Goal: Task Accomplishment & Management: Complete application form

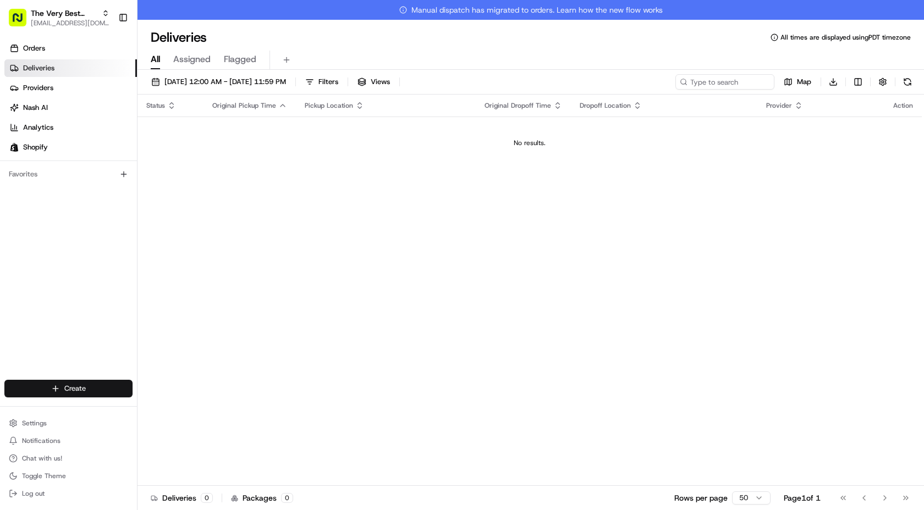
click at [98, 384] on html "The Very Best Cookie In The Whole Wide World [EMAIL_ADDRESS][DOMAIN_NAME] Toggl…" at bounding box center [462, 255] width 924 height 510
click at [183, 413] on link "Delivery" at bounding box center [199, 409] width 123 height 20
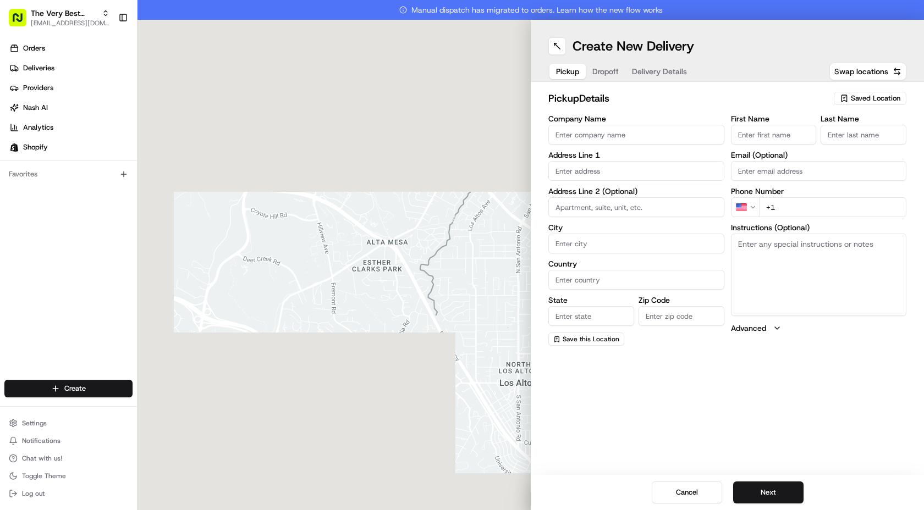
click at [854, 95] on span "Saved Location" at bounding box center [876, 99] width 50 height 10
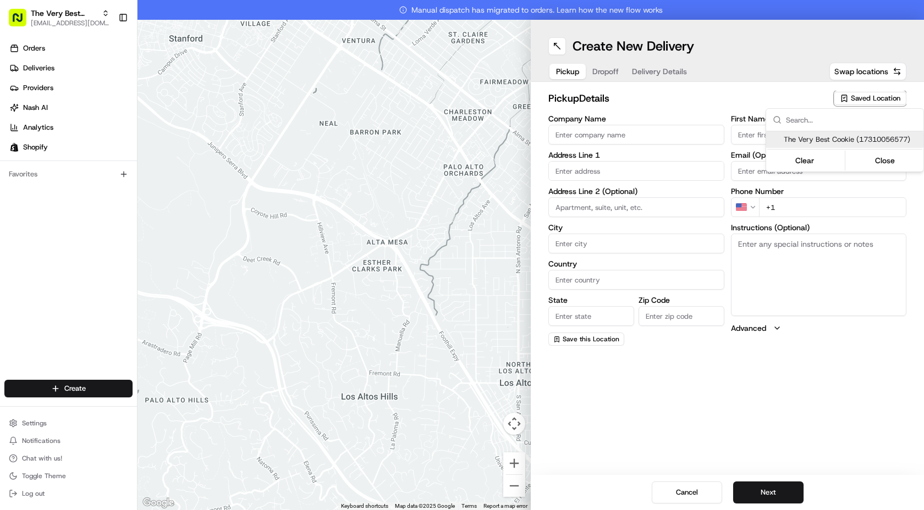
click at [817, 139] on span "The Very Best Cookie (17310056577)" at bounding box center [851, 140] width 135 height 10
type input "The Very Best Cookie"
type input "[STREET_ADDRESS][PERSON_NAME]"
type input "[GEOGRAPHIC_DATA]"
type input "US"
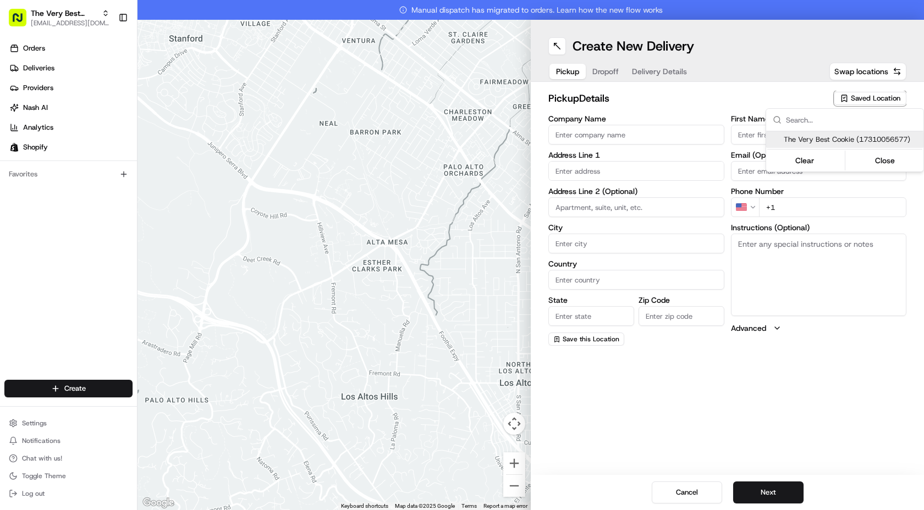
type input "CA"
type input "90034"
type input "Kirstyn"
type input "[PERSON_NAME]"
type input "[PHONE_NUMBER]"
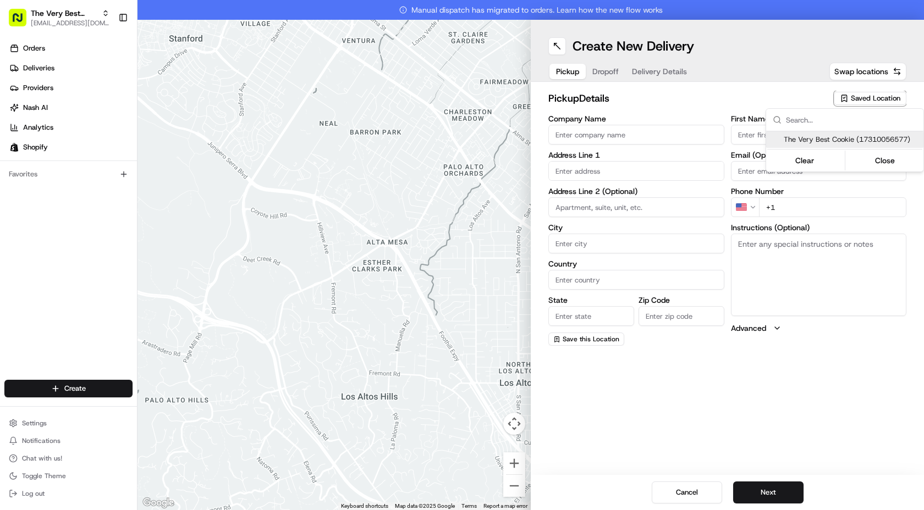
type textarea "Pickup at the front of the store, [STREET_ADDRESS][PERSON_NAME]"
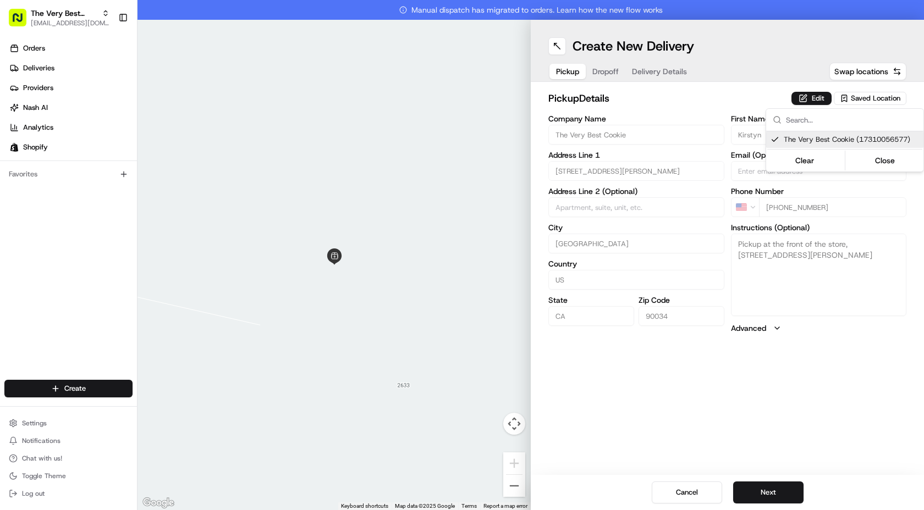
click at [762, 501] on html "The Very Best Cookie In The Whole Wide World [EMAIL_ADDRESS][DOMAIN_NAME] Toggl…" at bounding box center [462, 255] width 924 height 510
click at [762, 501] on button "Next" at bounding box center [768, 493] width 70 height 22
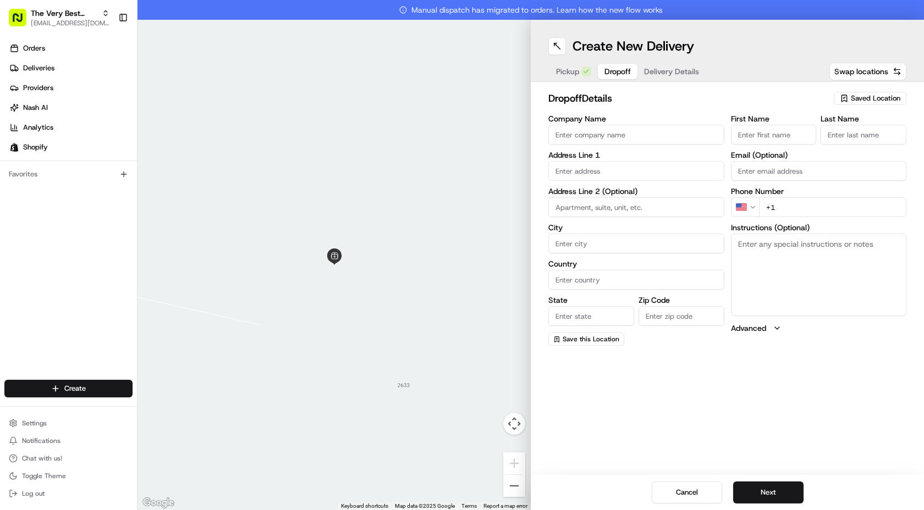
click at [856, 100] on span "Saved Location" at bounding box center [876, 99] width 50 height 10
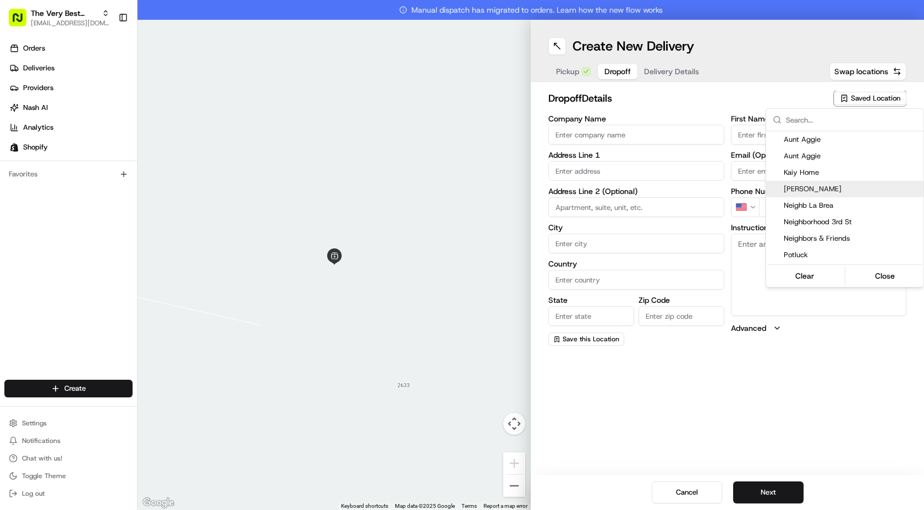
click at [825, 192] on span "[PERSON_NAME]" at bounding box center [851, 189] width 135 height 10
type input "[PERSON_NAME]"
type input "[STREET_ADDRESS]"
type input "[GEOGRAPHIC_DATA]"
type input "US"
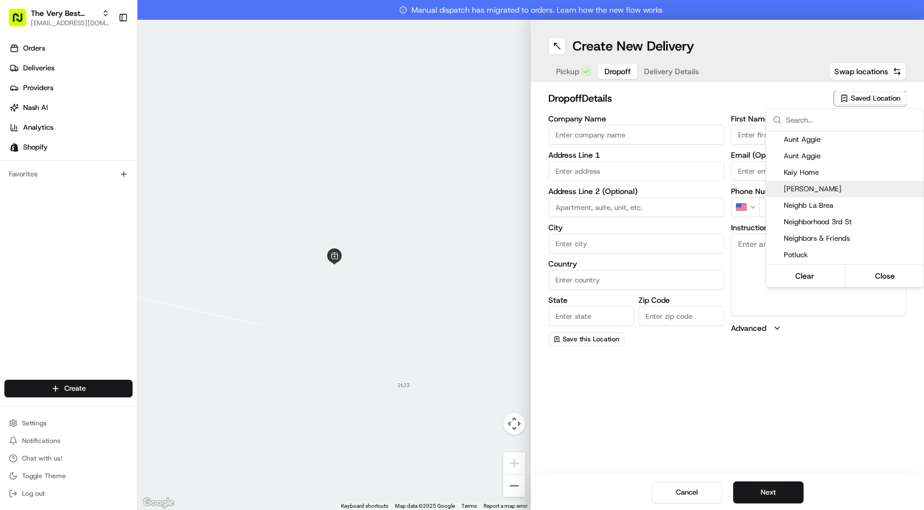
type input "CA"
type input "90291"
type input "Lauren"
type input "Semeniuta"
type input "[EMAIL_ADDRESS][DOMAIN_NAME]"
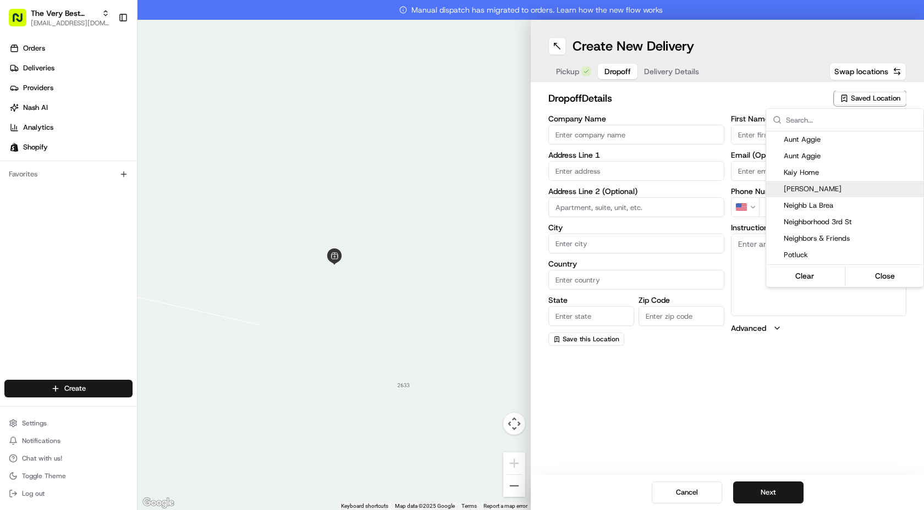
type input "[PHONE_NUMBER]"
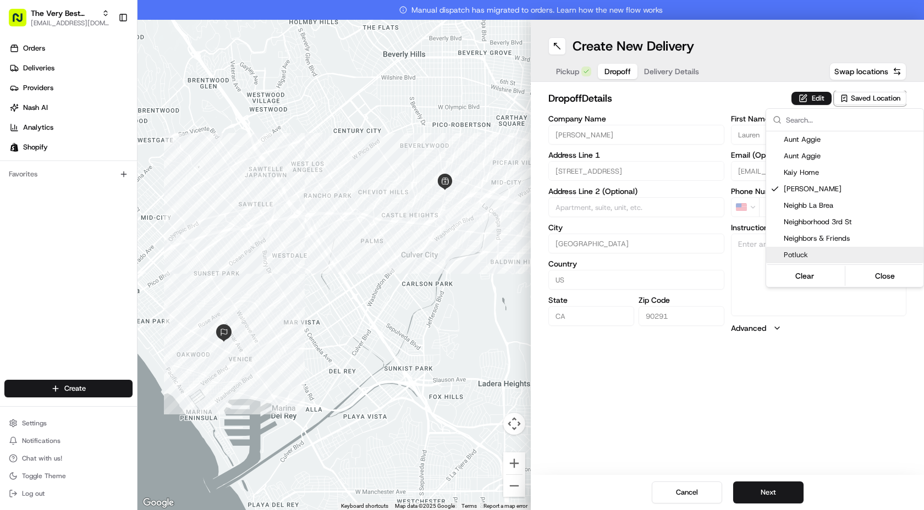
click at [646, 177] on html "The Very Best Cookie In The Whole Wide World [EMAIL_ADDRESS][DOMAIN_NAME] Toggl…" at bounding box center [462, 255] width 924 height 510
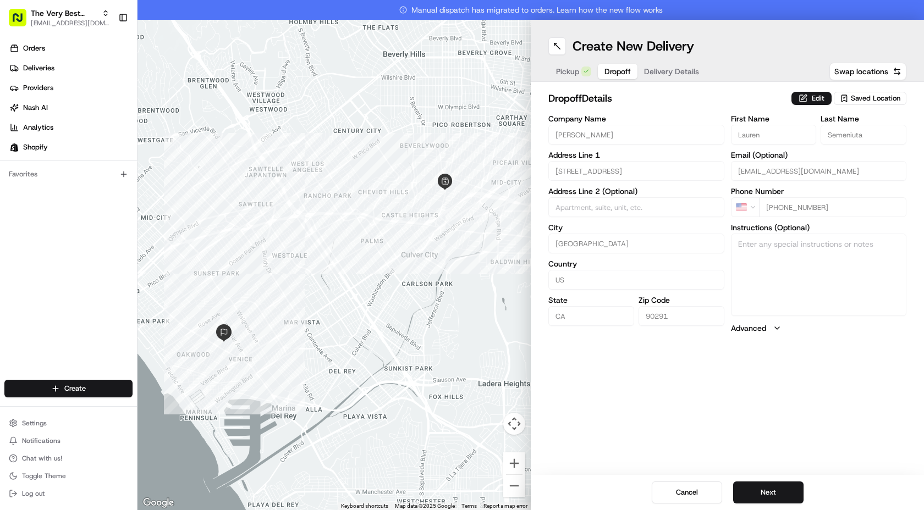
click at [802, 160] on div "Email (Optional) [EMAIL_ADDRESS][DOMAIN_NAME]" at bounding box center [819, 166] width 176 height 30
click at [811, 97] on button "Edit" at bounding box center [812, 98] width 40 height 13
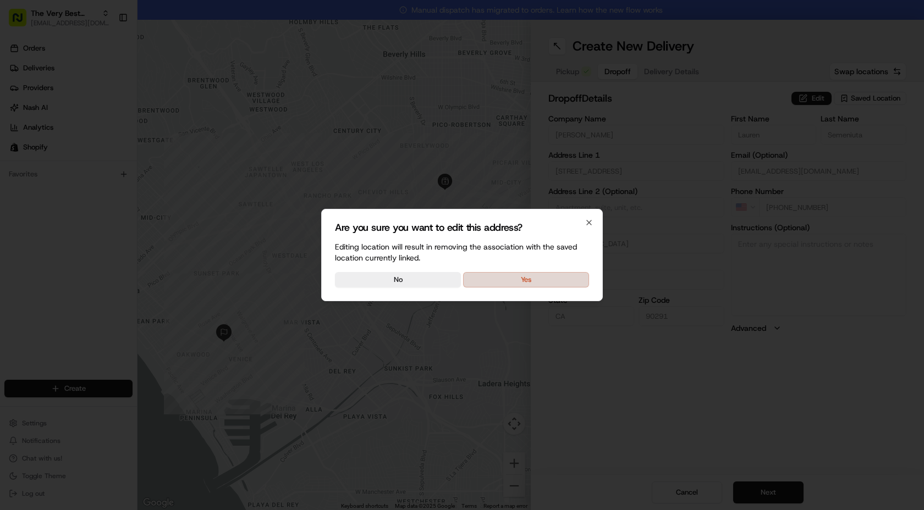
click at [554, 279] on button "Yes" at bounding box center [526, 279] width 126 height 15
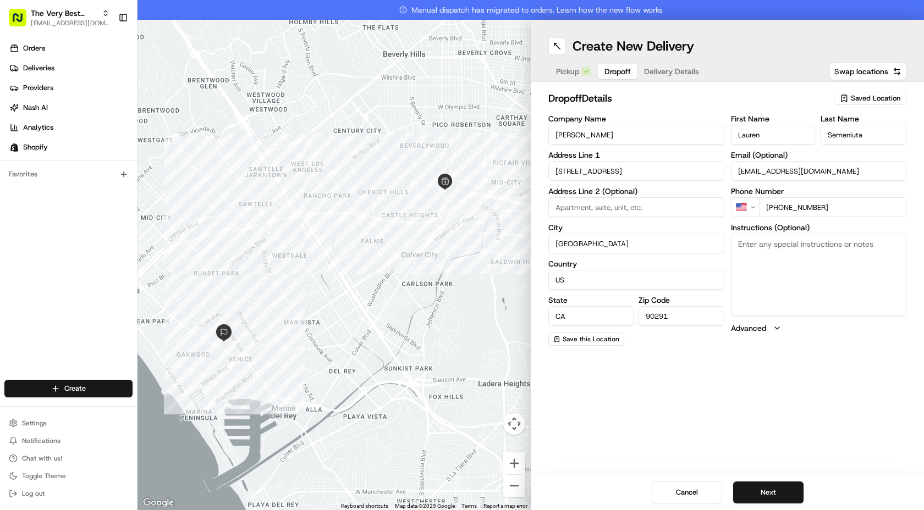
click at [766, 288] on textarea "Instructions (Optional)" at bounding box center [819, 275] width 176 height 83
paste textarea "Gate code 4697"
type textarea "Gate code 4697"
click at [683, 489] on button "Cancel" at bounding box center [687, 493] width 70 height 22
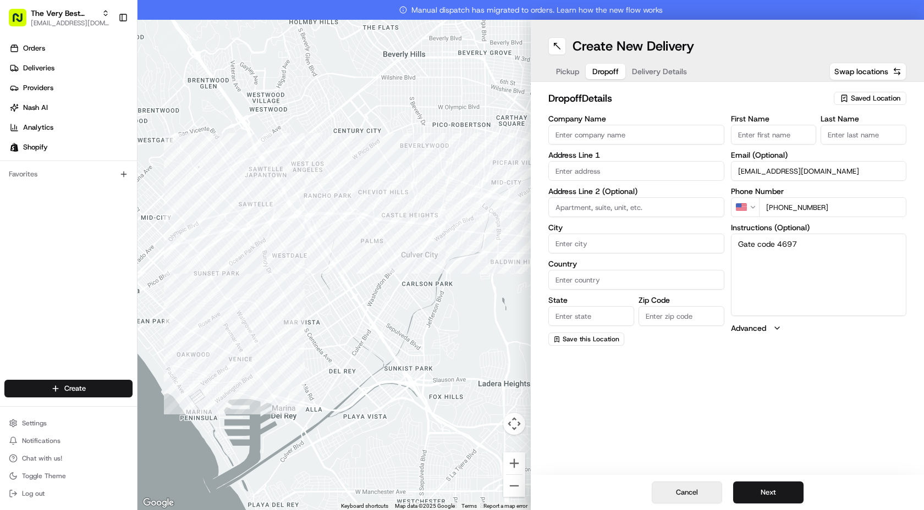
type input "+1"
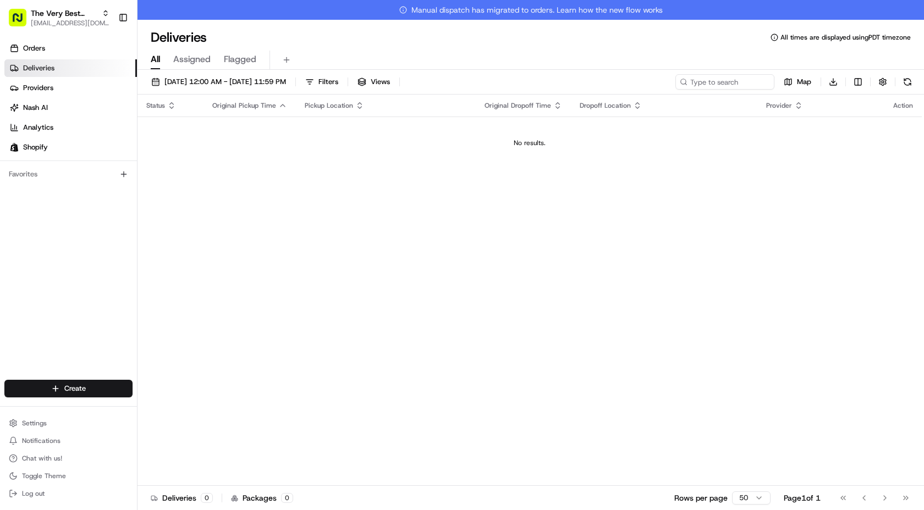
click at [31, 411] on div "Settings Notifications Chat with us! Toggle Theme Log out" at bounding box center [68, 458] width 137 height 95
click at [40, 384] on html "The Very Best Cookie In The Whole Wide World [EMAIL_ADDRESS][DOMAIN_NAME] Toggl…" at bounding box center [462, 255] width 924 height 510
click at [171, 414] on link "Delivery" at bounding box center [199, 409] width 123 height 20
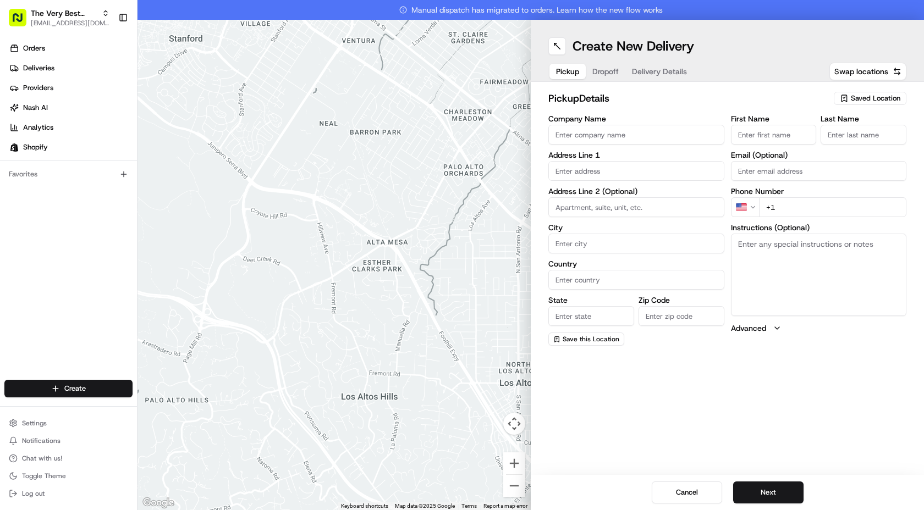
click at [875, 93] on div "Saved Location" at bounding box center [870, 98] width 73 height 13
click at [818, 140] on span "The Very Best Cookie (17310056577)" at bounding box center [851, 140] width 135 height 10
type input "The Very Best Cookie"
type input "[STREET_ADDRESS][PERSON_NAME]"
type input "[GEOGRAPHIC_DATA]"
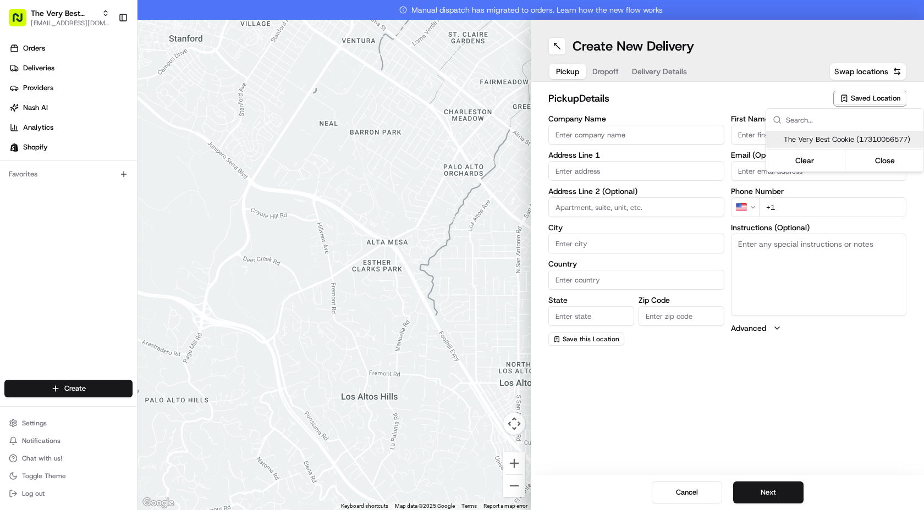
type input "US"
type input "CA"
type input "90034"
type input "Kirstyn"
type input "[PERSON_NAME]"
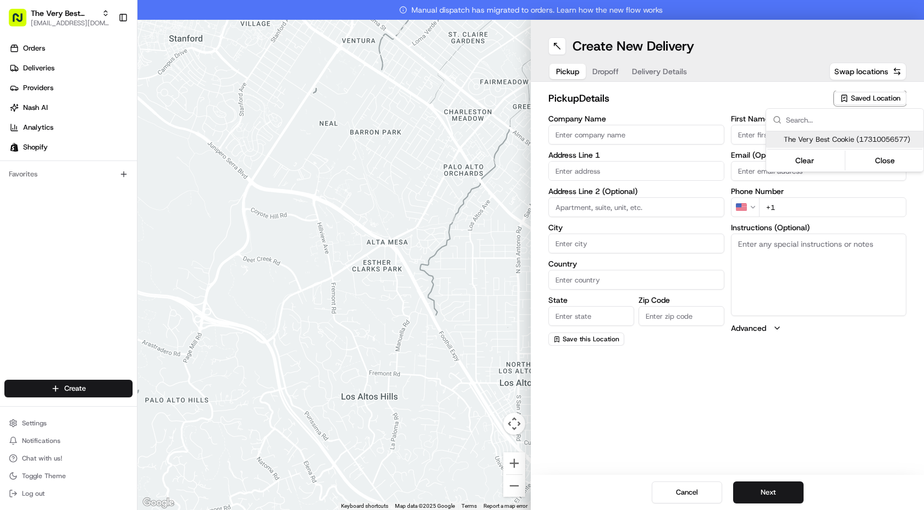
type input "[PHONE_NUMBER]"
type textarea "Pickup at the front of the store, [STREET_ADDRESS][PERSON_NAME]"
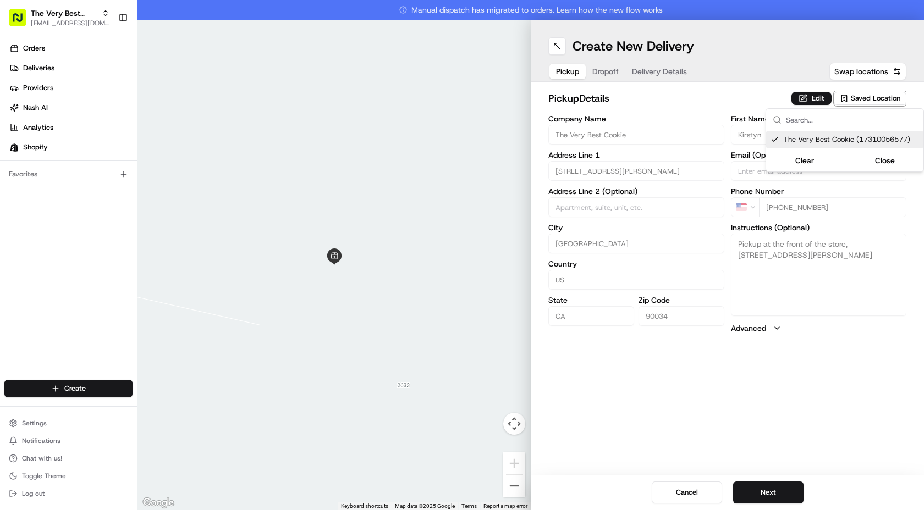
click at [753, 492] on html "The Very Best Cookie In The Whole Wide World [EMAIL_ADDRESS][DOMAIN_NAME] Toggl…" at bounding box center [462, 255] width 924 height 510
click at [761, 488] on button "Next" at bounding box center [768, 493] width 70 height 22
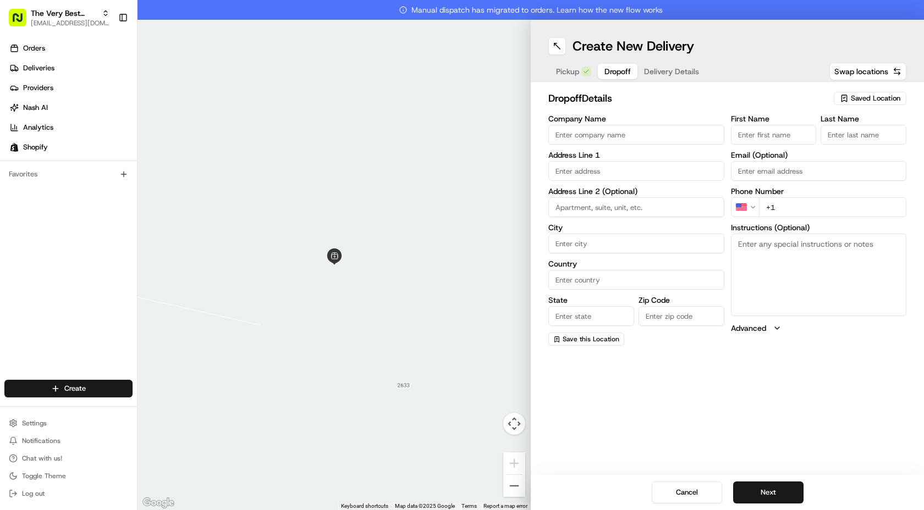
click at [845, 103] on div "Saved Location" at bounding box center [870, 98] width 73 height 13
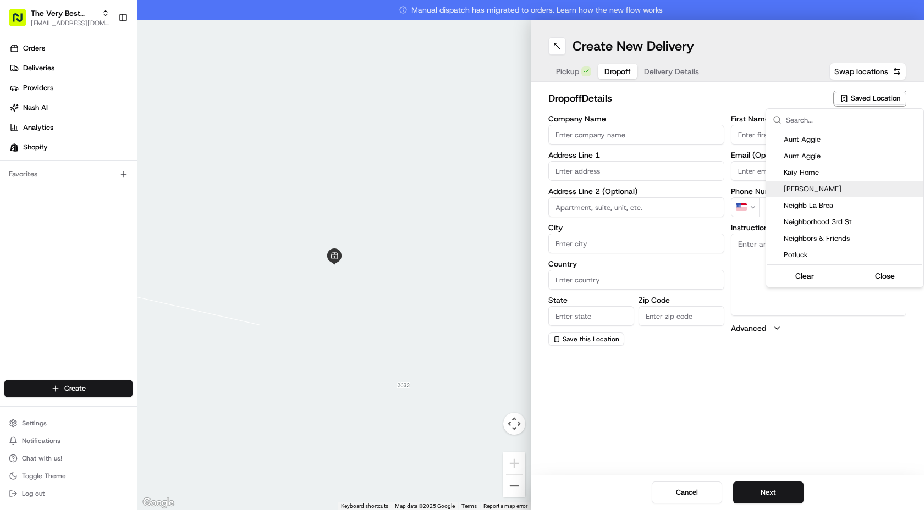
click at [811, 188] on span "[PERSON_NAME]" at bounding box center [851, 189] width 135 height 10
type input "[PERSON_NAME]"
type input "[STREET_ADDRESS]"
type input "[GEOGRAPHIC_DATA]"
type input "US"
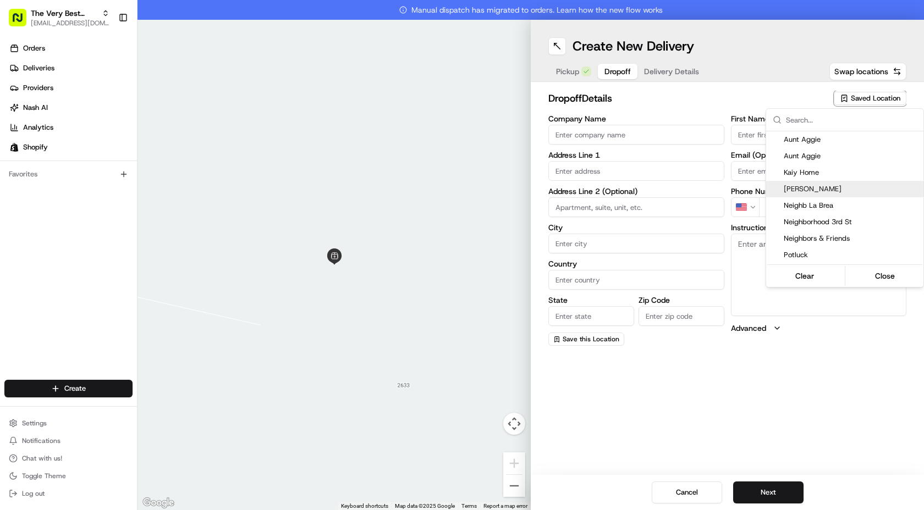
type input "CA"
type input "90291"
type input "Lauren"
type input "Semeniuta"
type input "[EMAIL_ADDRESS][DOMAIN_NAME]"
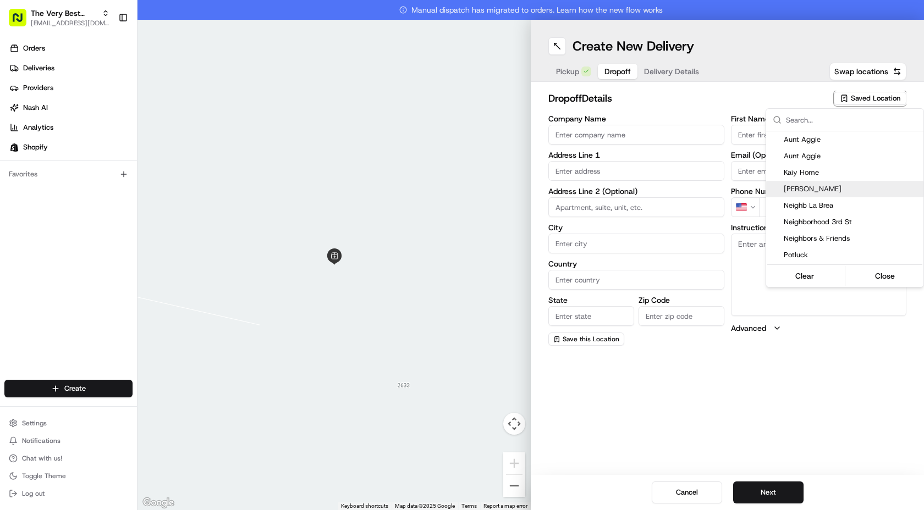
type input "[PHONE_NUMBER]"
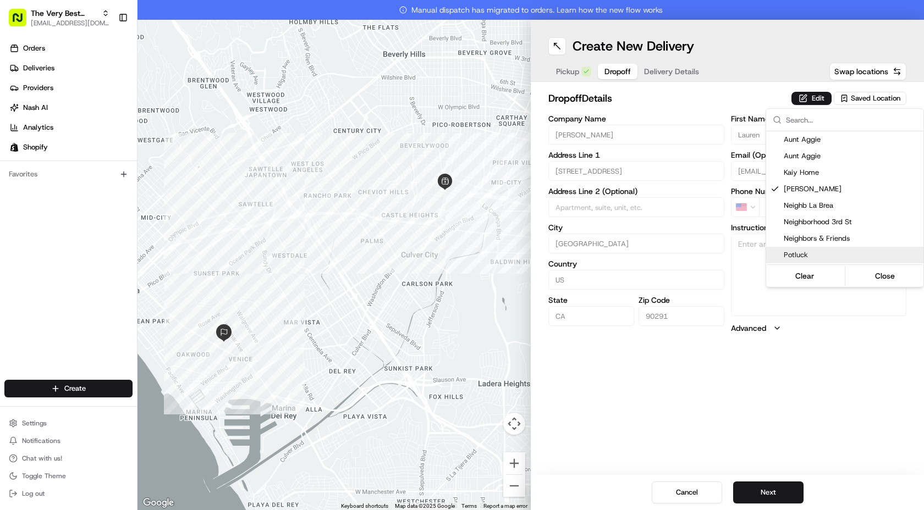
click at [748, 416] on html "The Very Best Cookie In The Whole Wide World [EMAIL_ADDRESS][DOMAIN_NAME] Toggl…" at bounding box center [462, 255] width 924 height 510
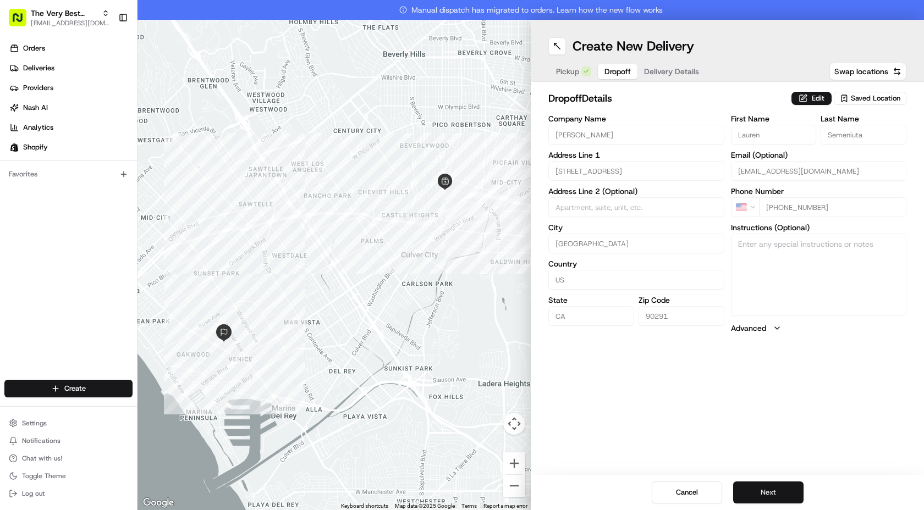
click at [770, 497] on button "Next" at bounding box center [768, 493] width 70 height 22
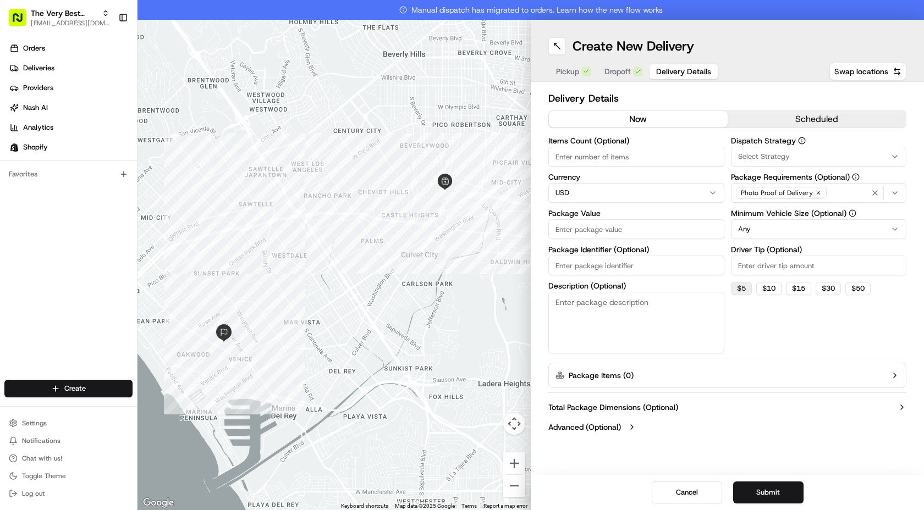
click at [739, 283] on button "$ 5" at bounding box center [741, 288] width 21 height 13
type input "5"
click at [592, 232] on input "Package Value" at bounding box center [636, 229] width 176 height 20
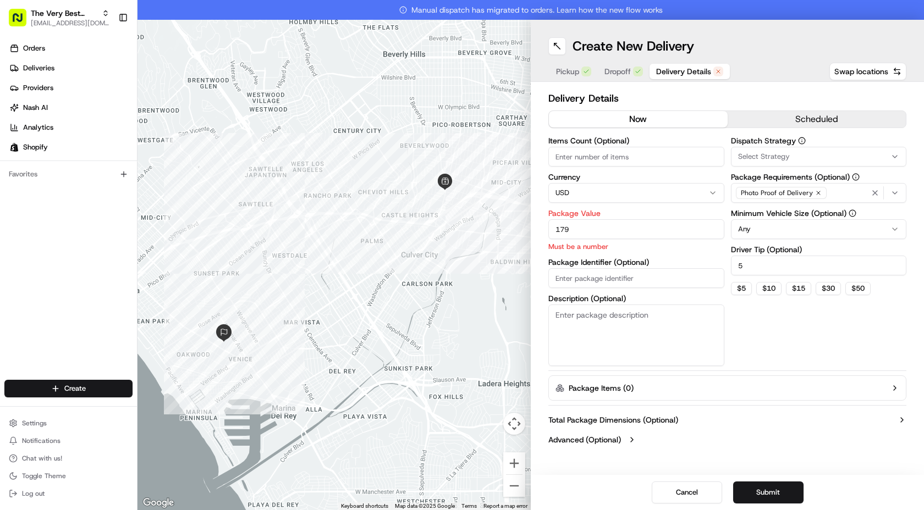
type input "179"
click at [730, 358] on div "Delivery Details now scheduled Items Count (Optional) Currency USD Package Valu…" at bounding box center [727, 270] width 358 height 359
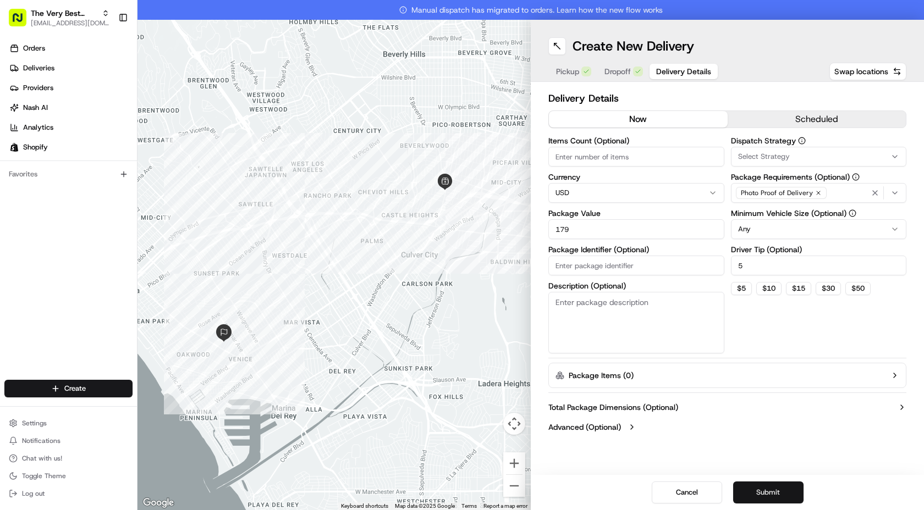
click at [763, 494] on button "Submit" at bounding box center [768, 493] width 70 height 22
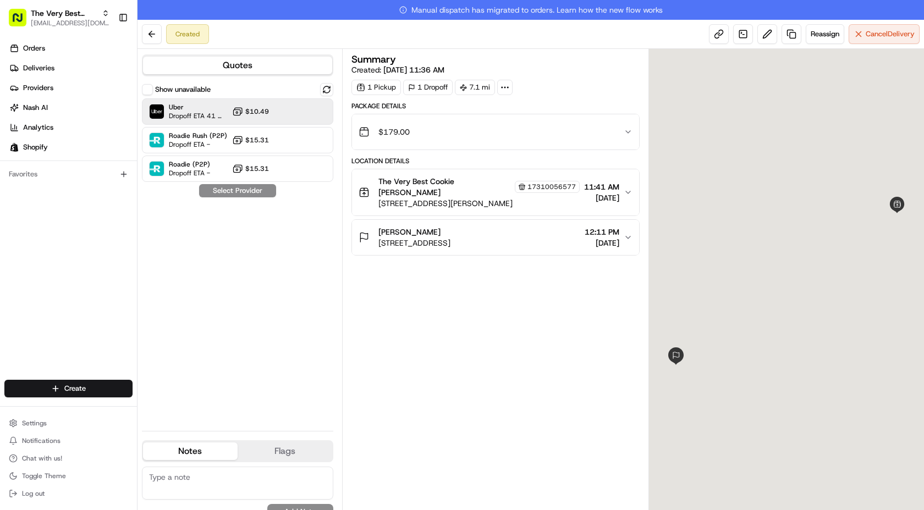
click at [265, 109] on span "$10.49" at bounding box center [257, 111] width 24 height 9
click at [256, 194] on button "Assign Provider" at bounding box center [238, 190] width 78 height 13
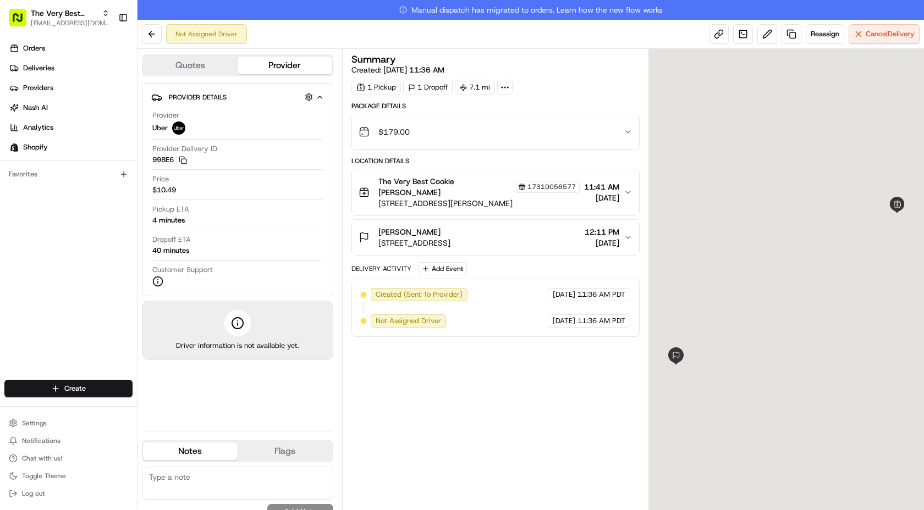
click at [660, 439] on div at bounding box center [787, 289] width 276 height 481
click at [719, 40] on link at bounding box center [719, 34] width 20 height 20
